Goal: Transaction & Acquisition: Purchase product/service

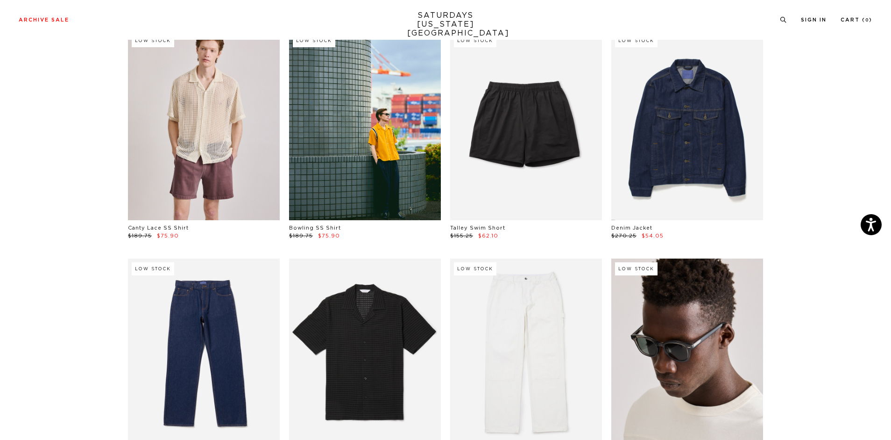
scroll to position [981, 0]
